Goal: Task Accomplishment & Management: Use online tool/utility

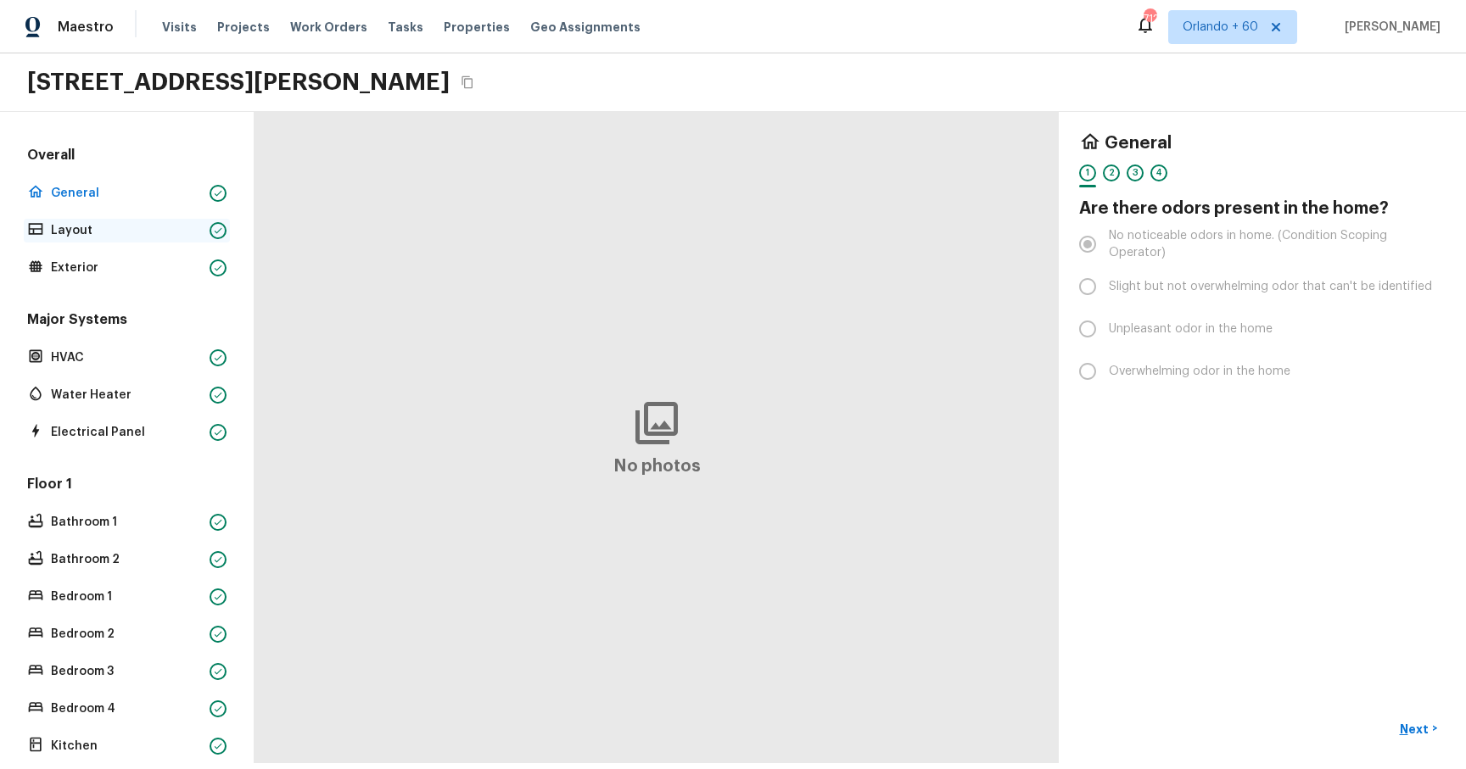
click at [130, 225] on p "Layout" at bounding box center [127, 230] width 152 height 17
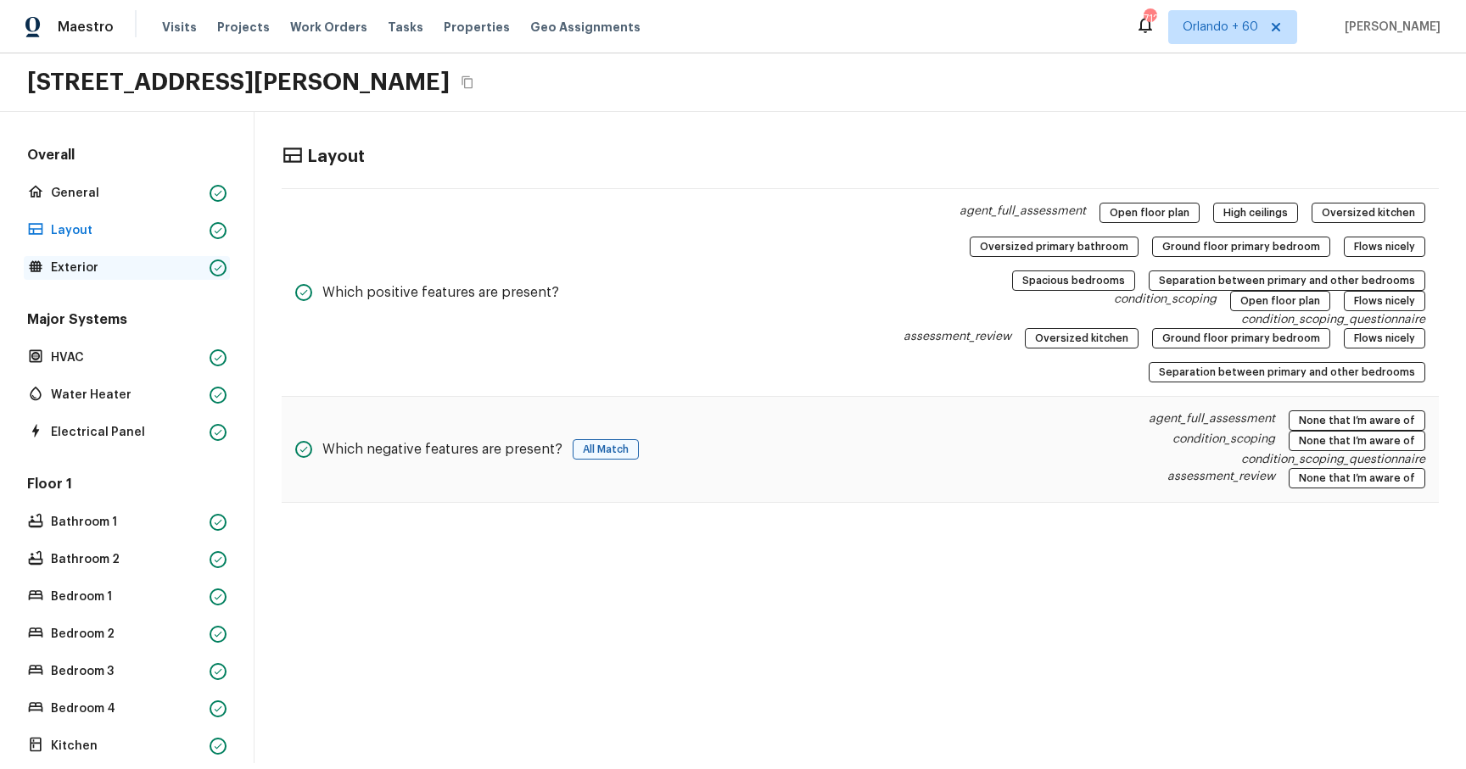
click at [138, 266] on p "Exterior" at bounding box center [127, 268] width 152 height 17
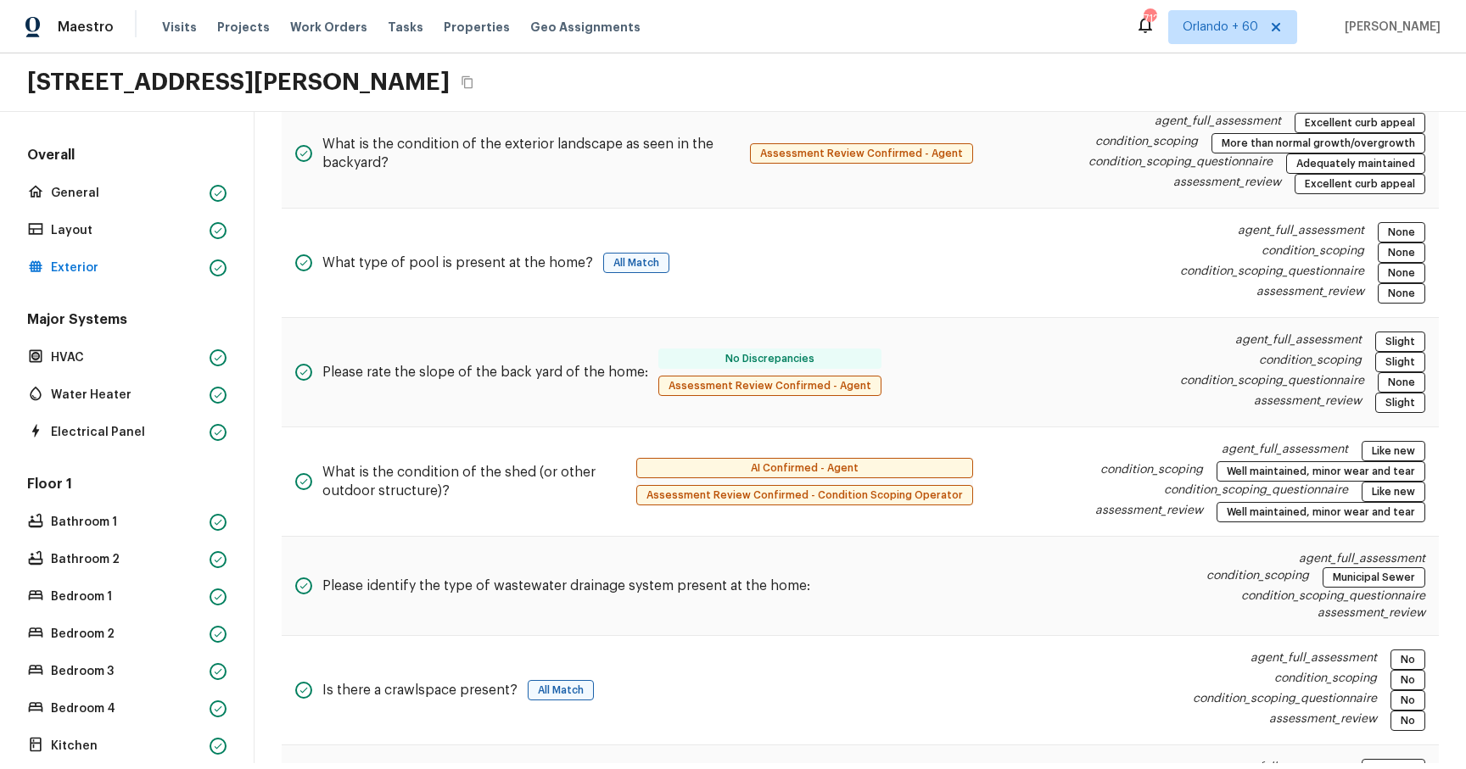
scroll to position [879, 0]
